Goal: Task Accomplishment & Management: Manage account settings

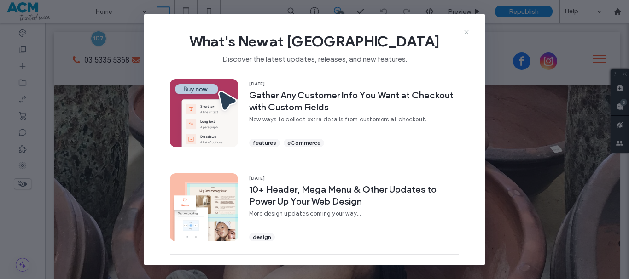
click at [464, 34] on icon at bounding box center [466, 32] width 7 height 7
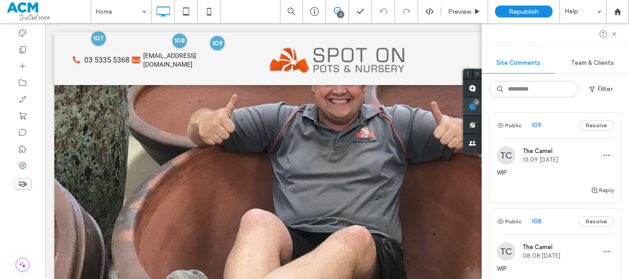
click at [619, 99] on div "Site Comments Team & Clients Filter Public 109 Resolve TC The Camel 13:09 [DATE…" at bounding box center [554, 151] width 147 height 256
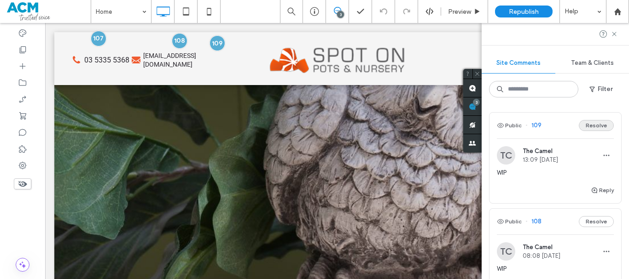
click at [590, 127] on button "Resolve" at bounding box center [596, 125] width 35 height 11
click at [591, 130] on button "Resolve" at bounding box center [596, 125] width 35 height 11
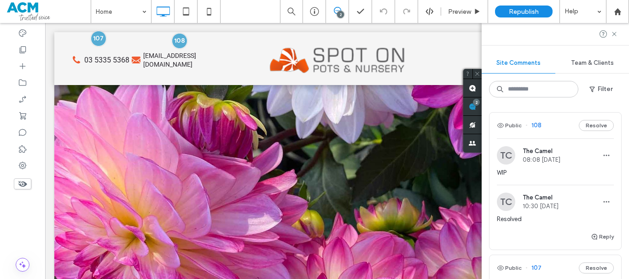
click at [592, 255] on div "Public 107 Resolve" at bounding box center [555, 268] width 132 height 26
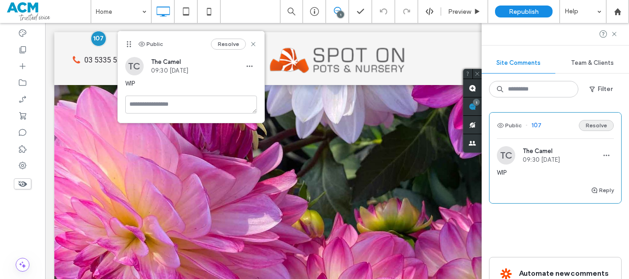
click at [586, 127] on button "Resolve" at bounding box center [596, 125] width 35 height 11
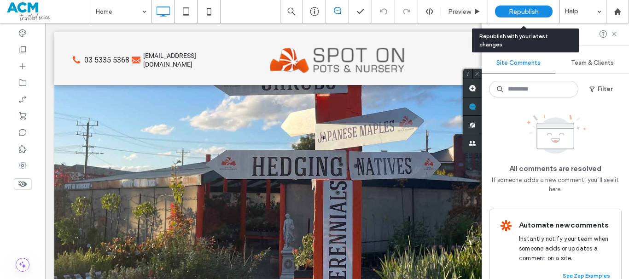
click at [539, 13] on div "Republish" at bounding box center [524, 12] width 58 height 12
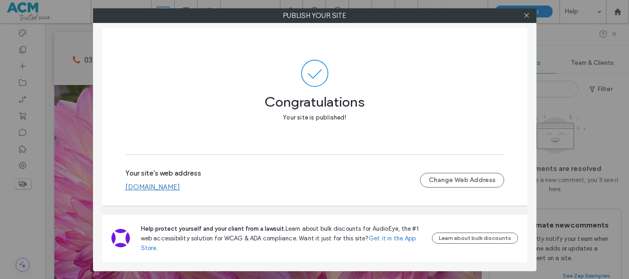
click at [163, 188] on link "[DOMAIN_NAME]" at bounding box center [152, 187] width 55 height 8
